Goal: Task Accomplishment & Management: Manage account settings

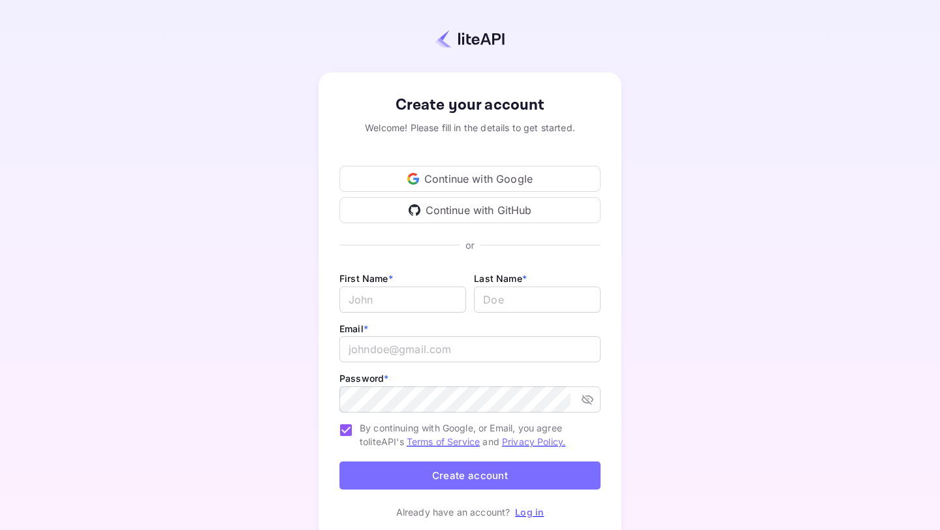
click at [518, 180] on div "Continue with Google" at bounding box center [469, 179] width 261 height 26
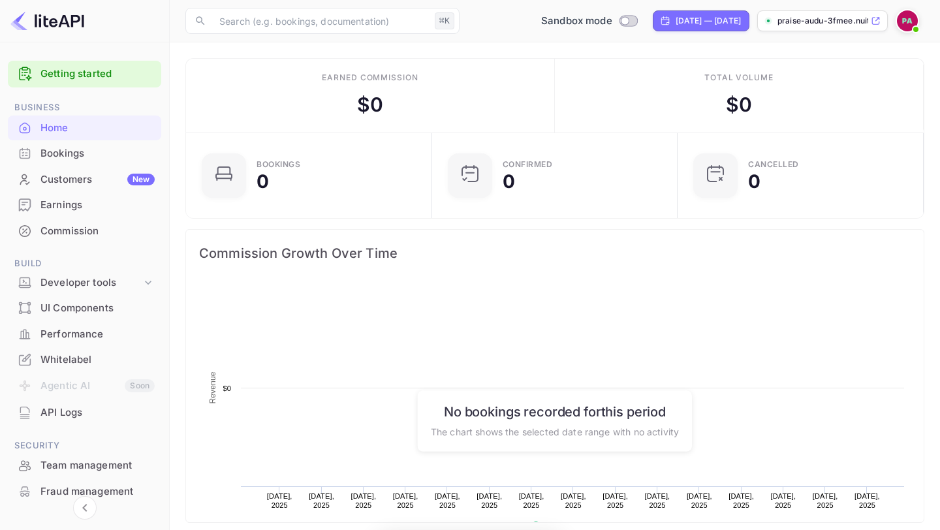
scroll to position [212, 237]
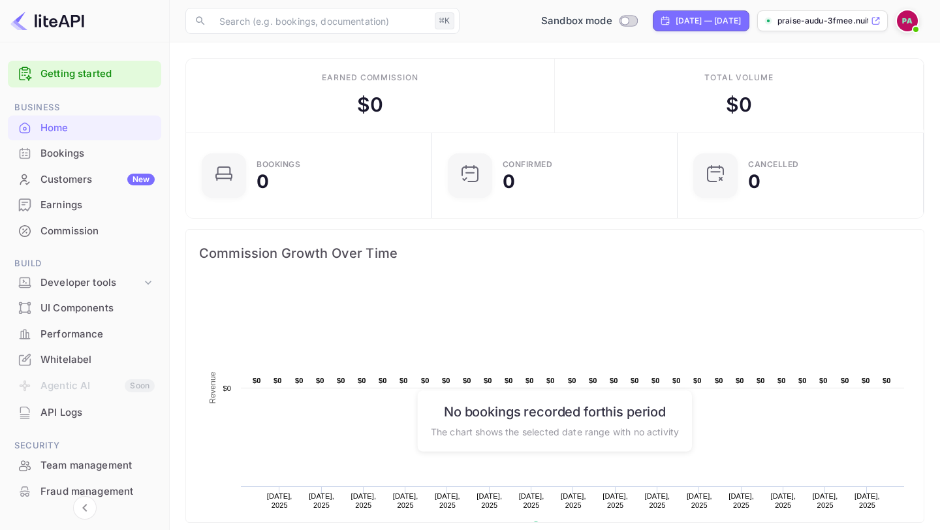
click at [870, 23] on icon at bounding box center [875, 20] width 10 height 9
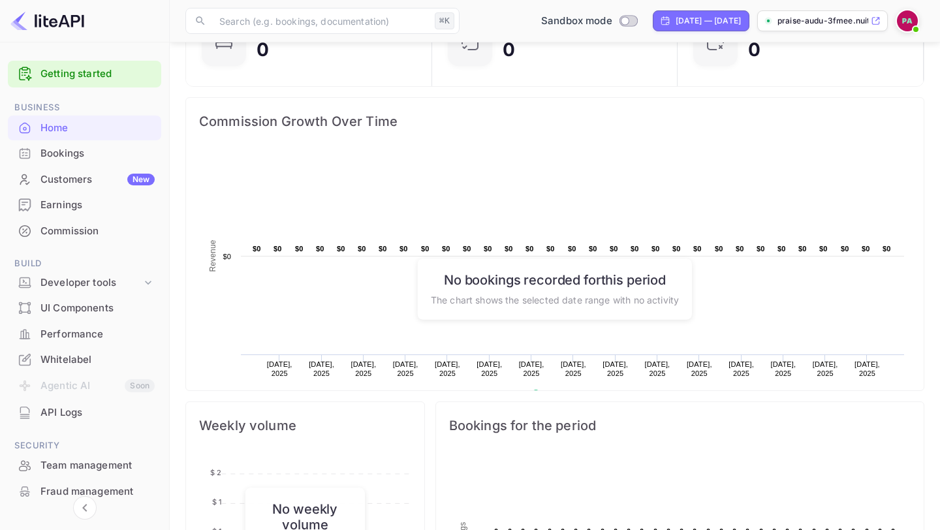
scroll to position [136, 0]
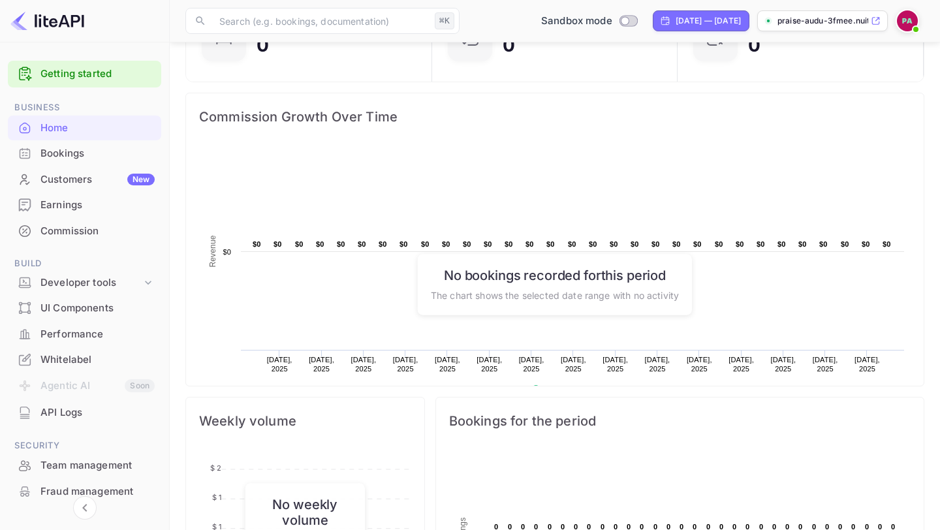
click at [98, 147] on div "Bookings" at bounding box center [97, 153] width 114 height 15
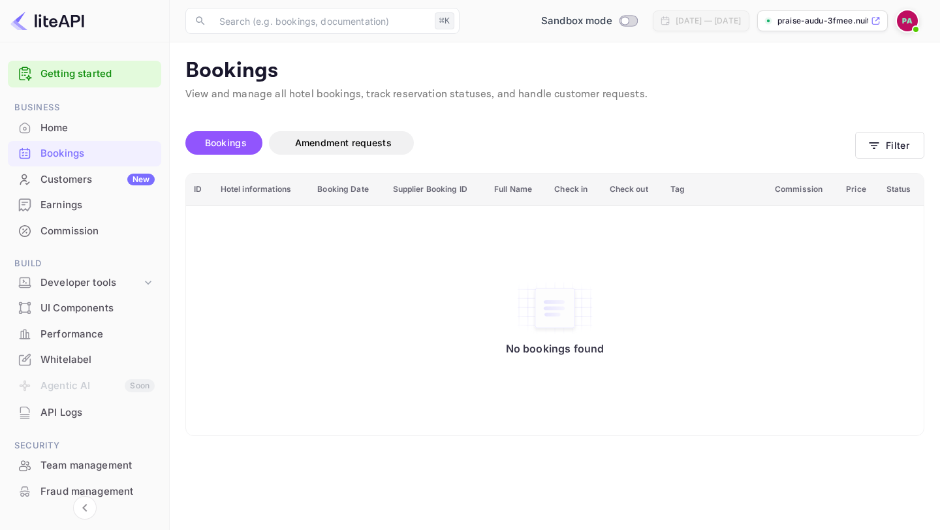
click at [84, 201] on div "Earnings" at bounding box center [97, 205] width 114 height 15
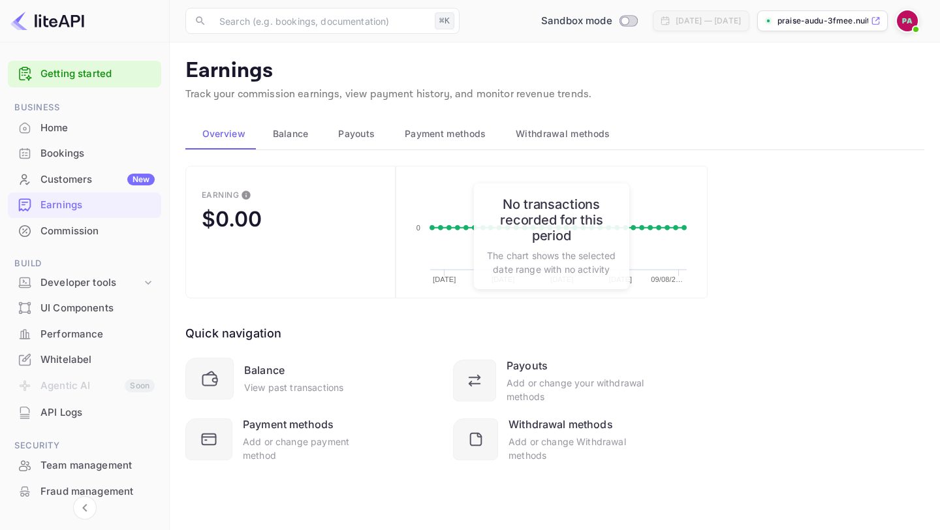
click at [80, 232] on div "Commission" at bounding box center [97, 231] width 114 height 15
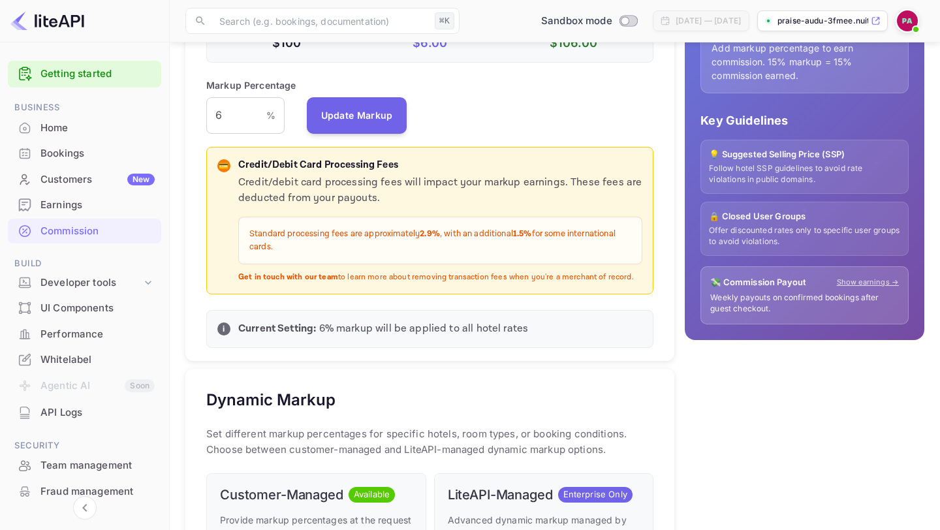
scroll to position [253, 0]
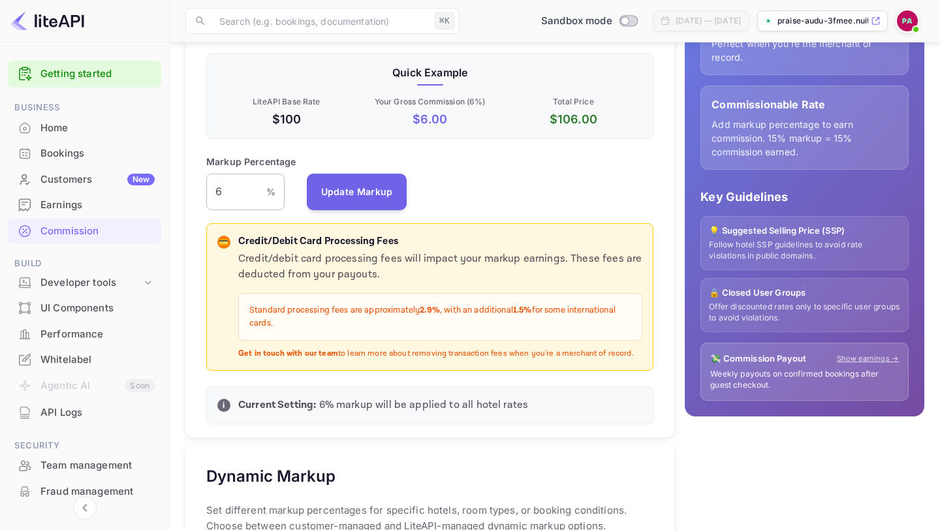
click at [258, 192] on input "6" at bounding box center [236, 192] width 60 height 37
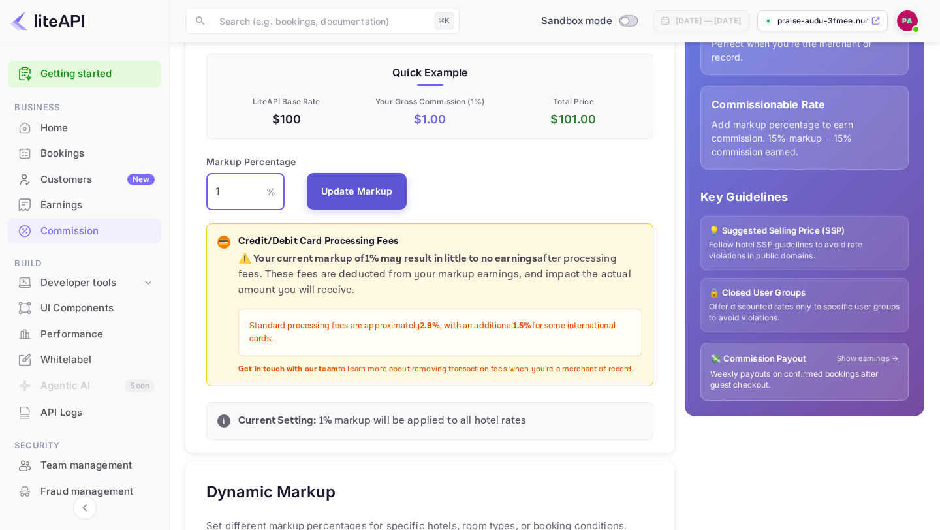
type input "1"
click at [326, 197] on button "Update Markup" at bounding box center [357, 191] width 100 height 37
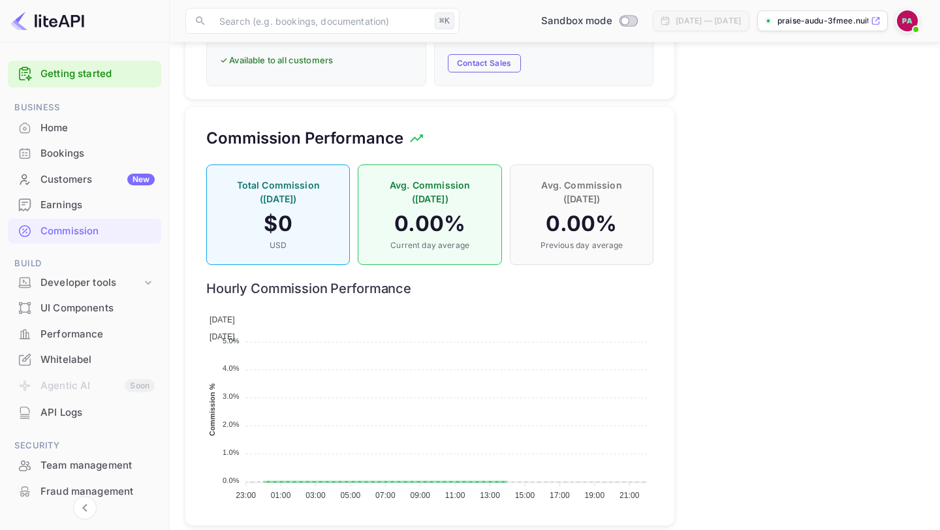
scroll to position [866, 0]
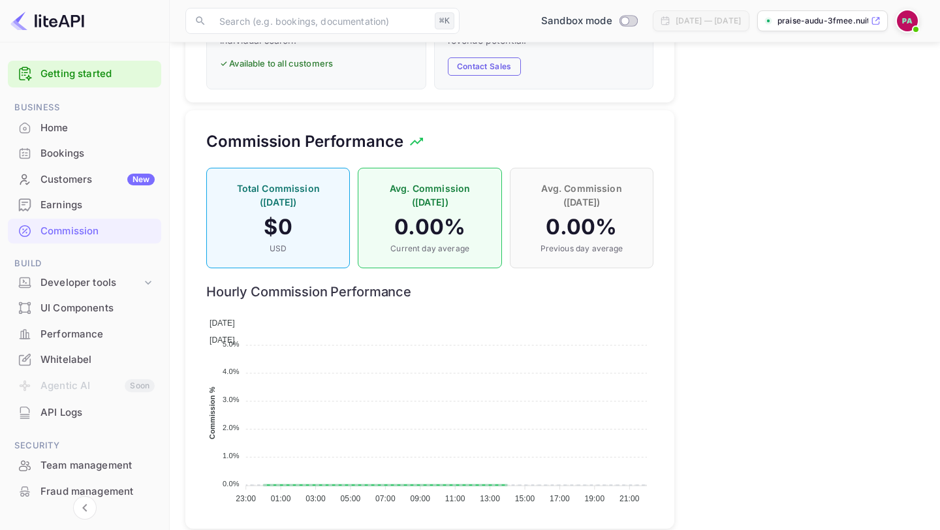
click at [91, 311] on div "UI Components" at bounding box center [97, 308] width 114 height 15
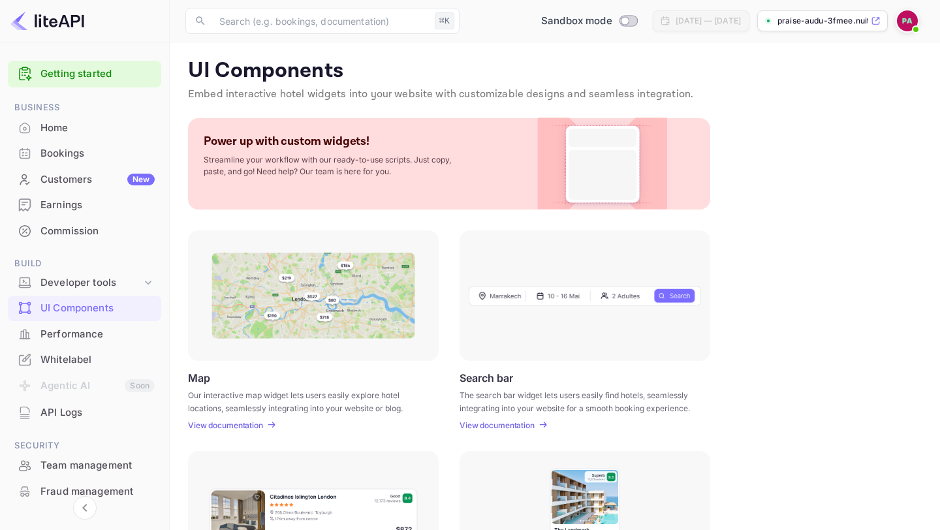
click at [80, 357] on div "Whitelabel" at bounding box center [97, 359] width 114 height 15
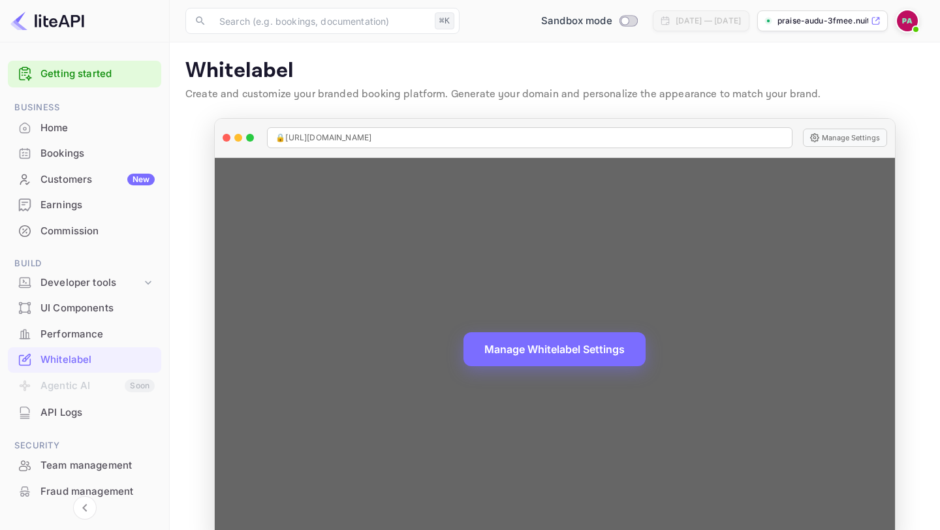
click at [461, 136] on div "🔒 [URL][DOMAIN_NAME]" at bounding box center [529, 137] width 525 height 21
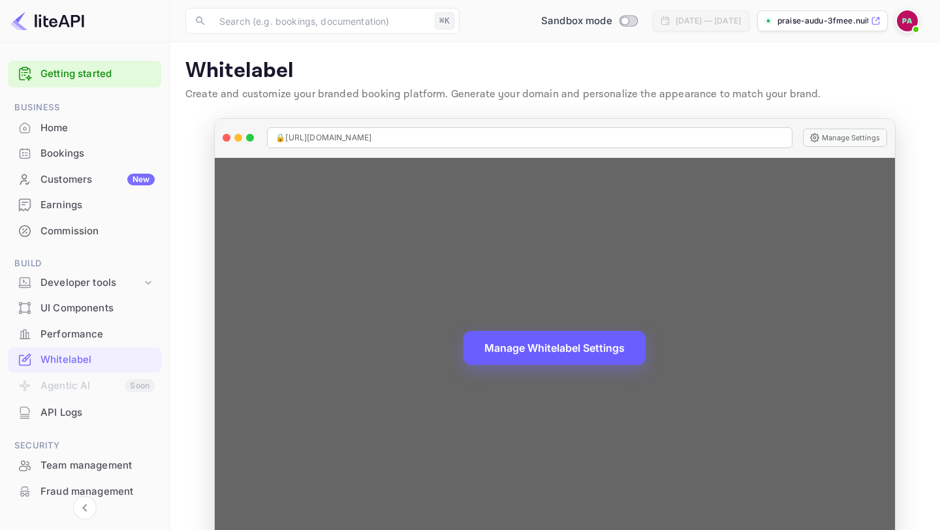
click at [532, 339] on button "Manage Whitelabel Settings" at bounding box center [554, 348] width 182 height 34
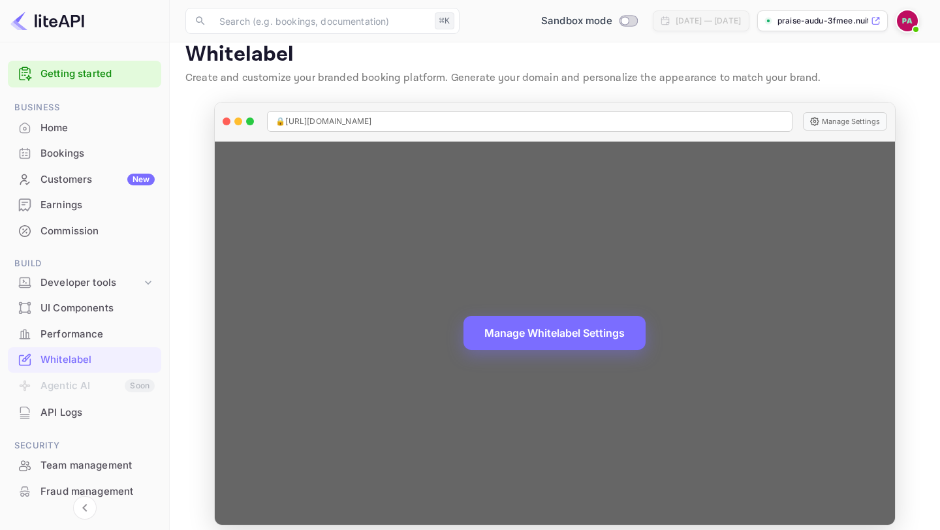
scroll to position [20, 0]
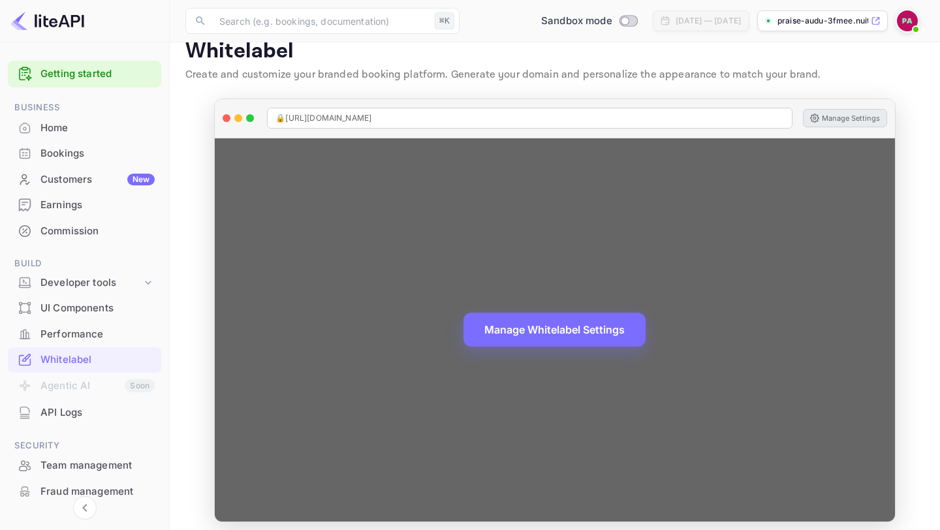
click at [863, 115] on button "Manage Settings" at bounding box center [845, 118] width 84 height 18
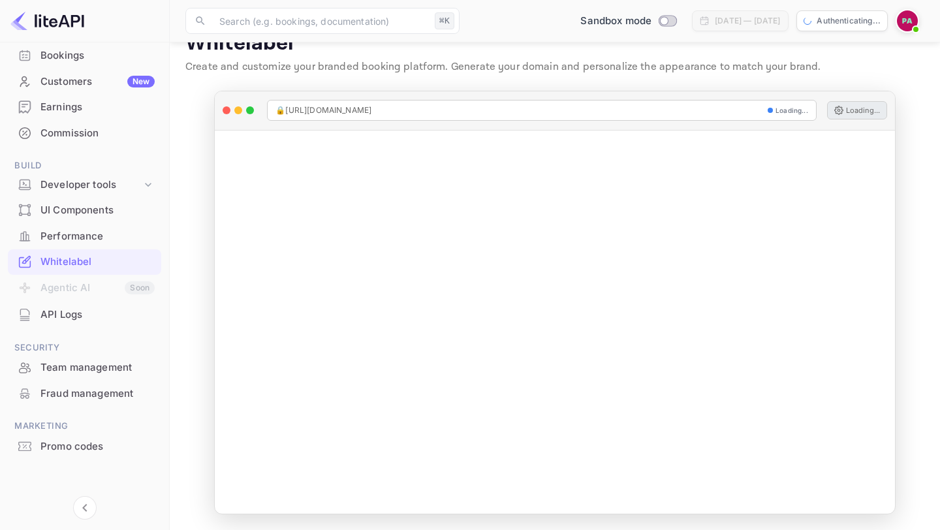
scroll to position [99, 0]
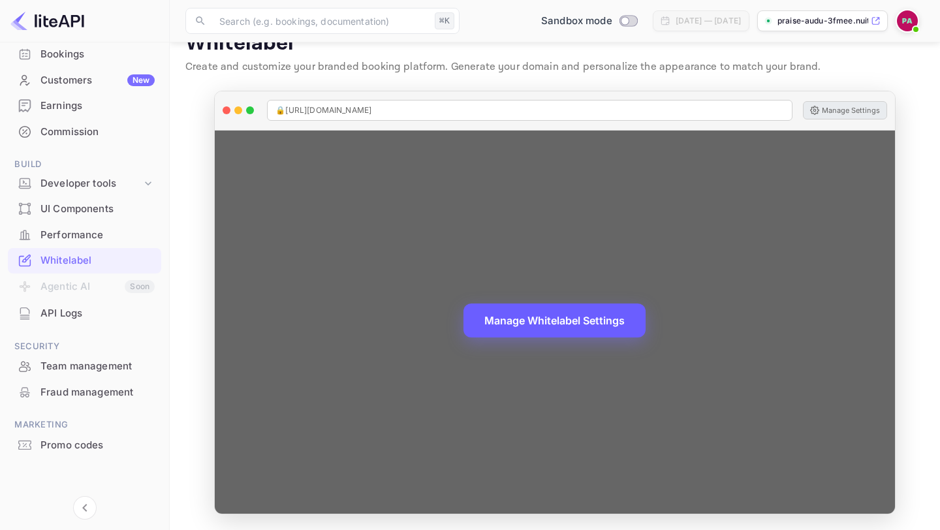
click at [515, 331] on button "Manage Whitelabel Settings" at bounding box center [554, 320] width 182 height 34
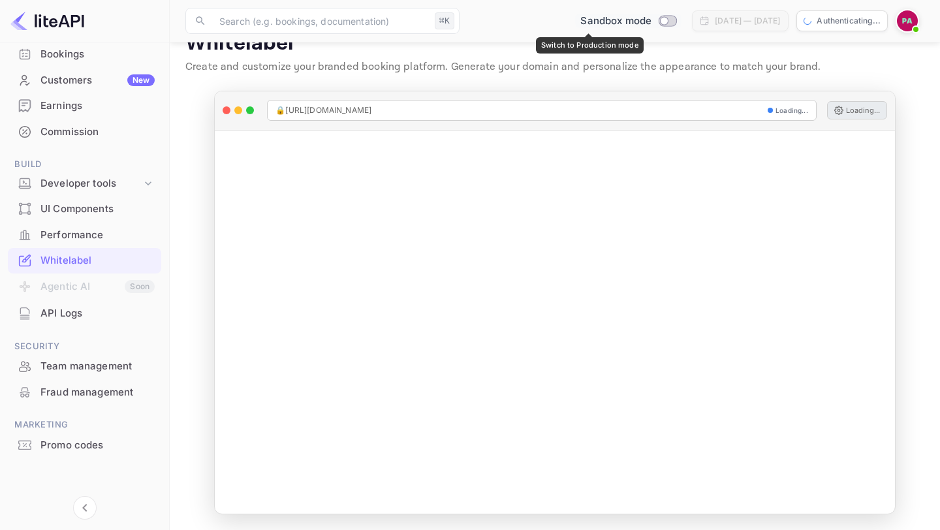
click at [651, 25] on input "Switch to Production mode" at bounding box center [664, 20] width 26 height 8
checkbox input "false"
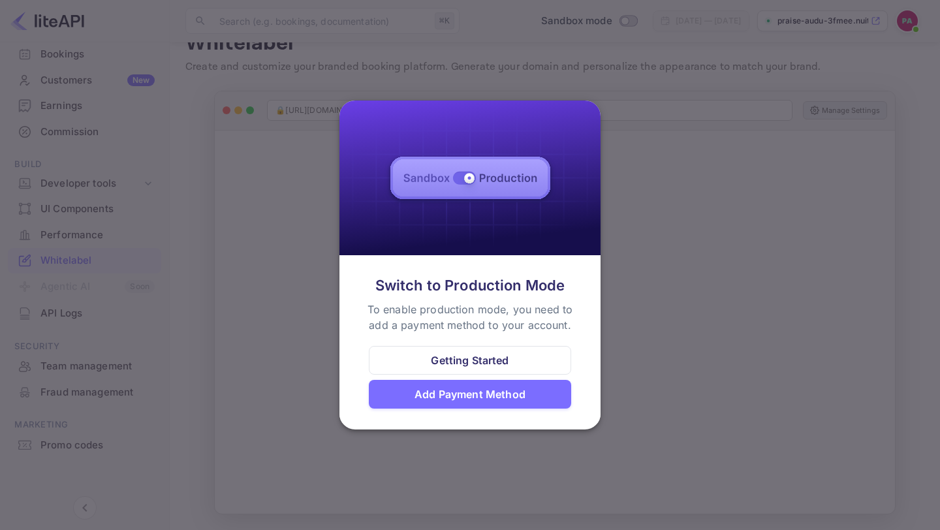
click at [506, 397] on div "Add Payment Method" at bounding box center [469, 394] width 111 height 16
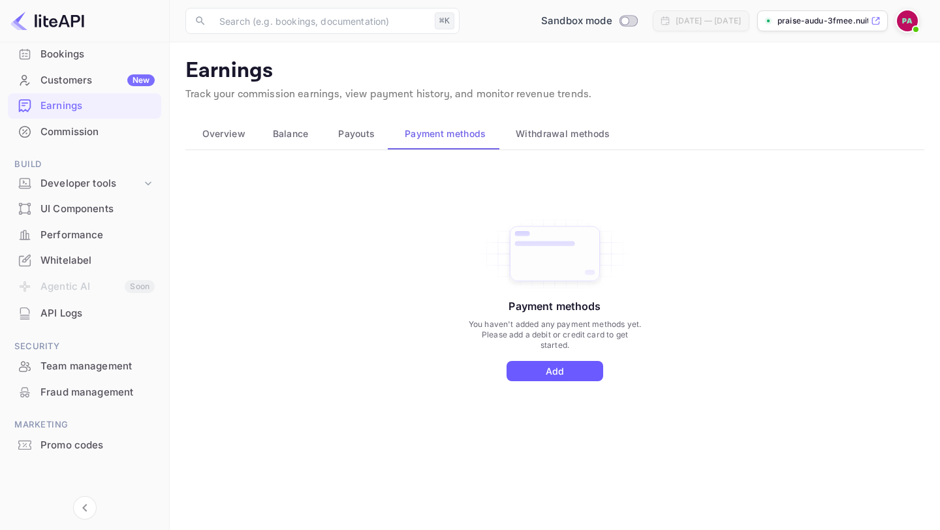
click at [556, 362] on button "Add" at bounding box center [554, 371] width 97 height 20
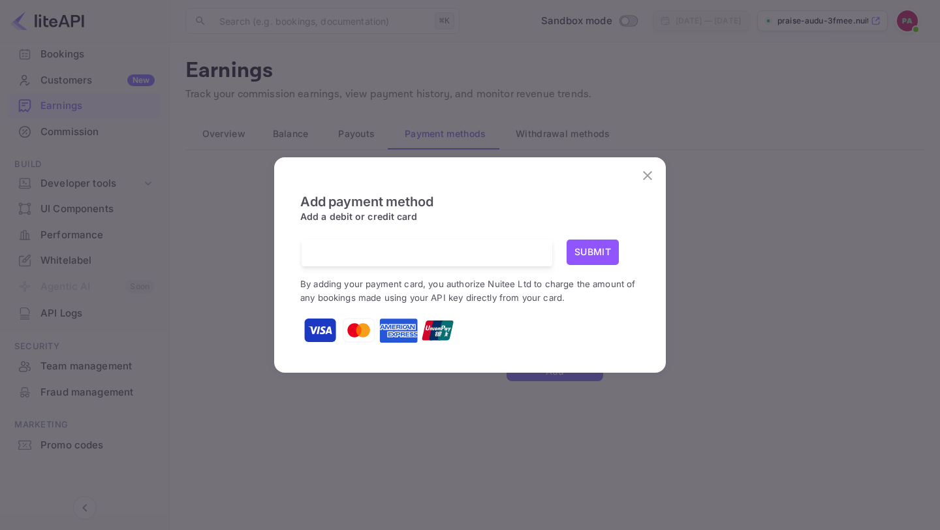
click at [652, 186] on button "close" at bounding box center [647, 175] width 26 height 26
